Goal: Task Accomplishment & Management: Manage account settings

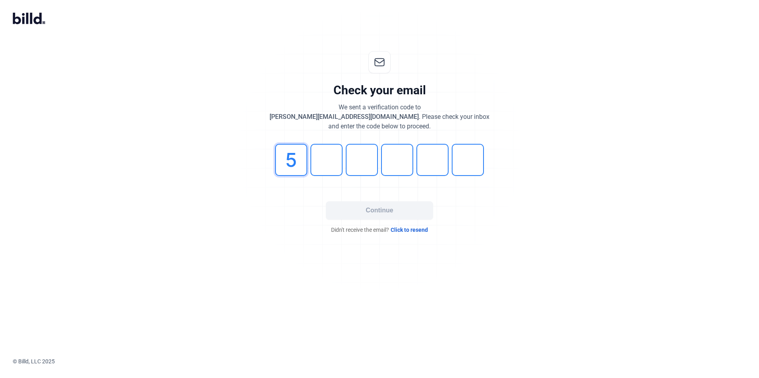
type input "5"
type input "2"
type input "6"
type input "8"
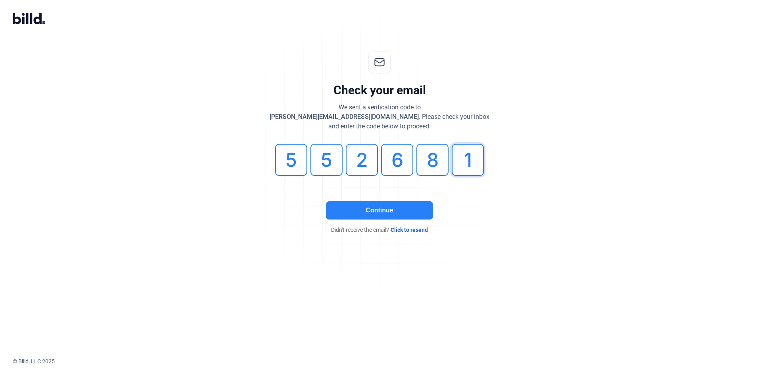
type input "1"
click at [403, 205] on button "Continue" at bounding box center [379, 211] width 107 height 18
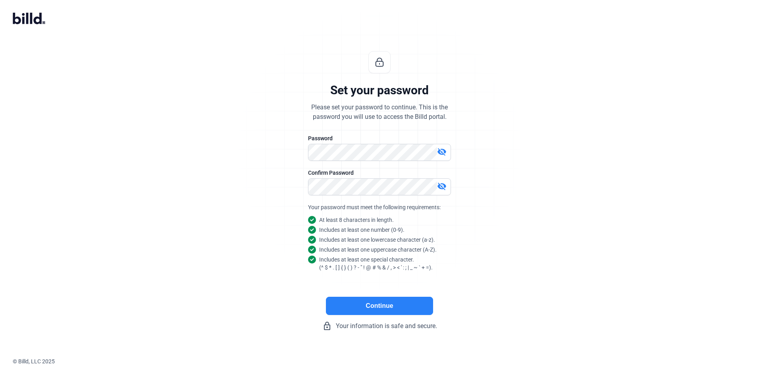
click at [392, 302] on button "Continue" at bounding box center [379, 306] width 107 height 18
